Goal: Task Accomplishment & Management: Manage account settings

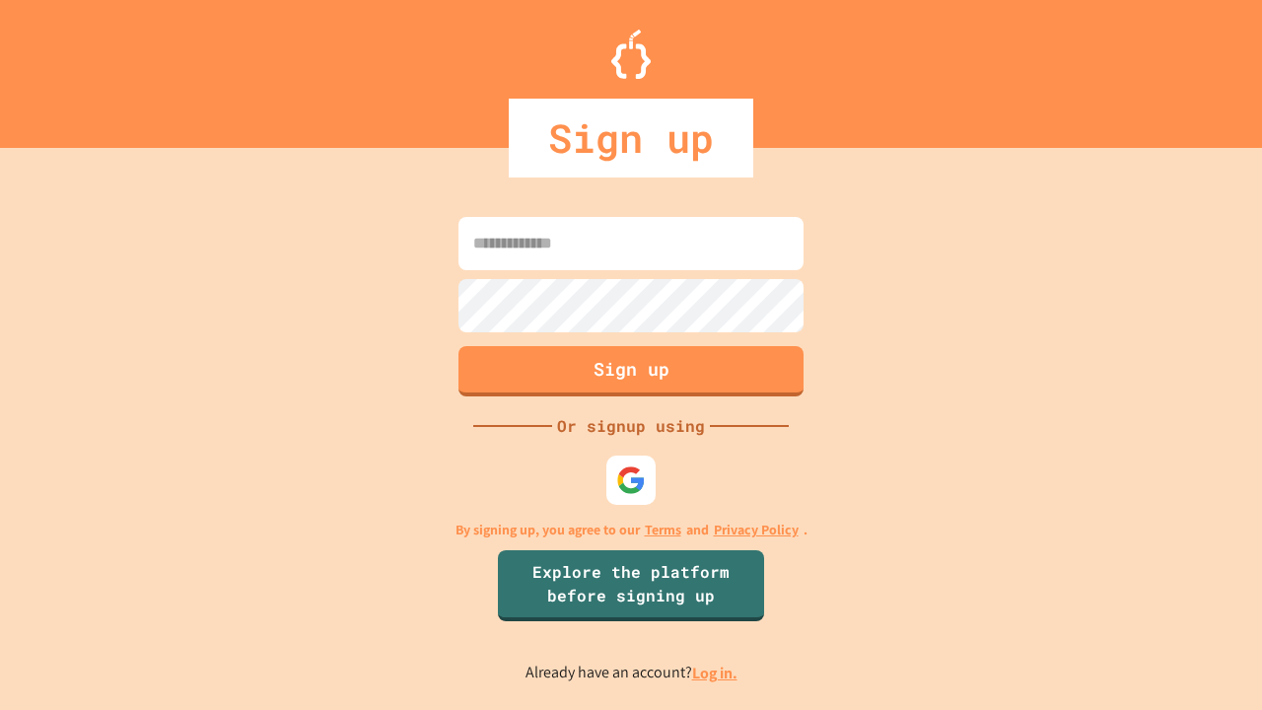
click at [716, 673] on link "Log in." at bounding box center [714, 673] width 45 height 21
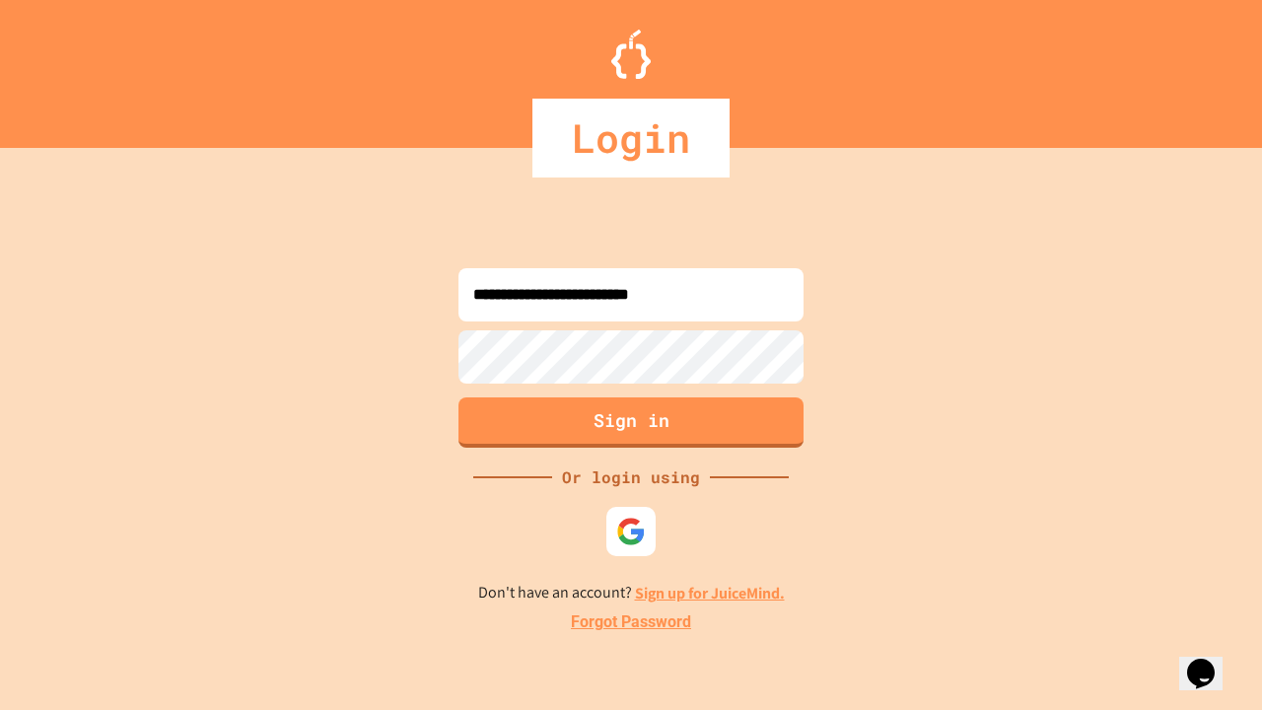
type input "**********"
